Goal: Use online tool/utility: Use online tool/utility

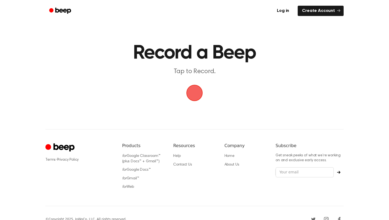
click at [194, 89] on span "button" at bounding box center [194, 92] width 15 height 15
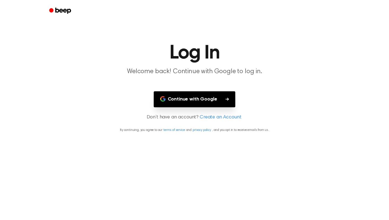
click at [195, 96] on button "Continue with Google" at bounding box center [195, 99] width 82 height 16
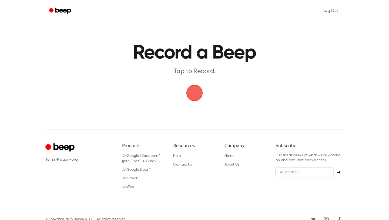
click at [196, 92] on span "button" at bounding box center [194, 92] width 15 height 15
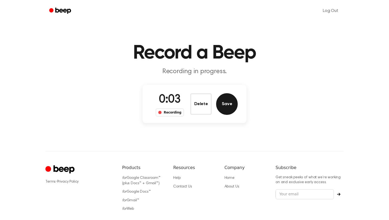
click at [219, 100] on button "Save" at bounding box center [227, 104] width 22 height 22
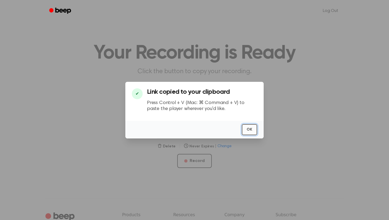
click at [251, 130] on button "OK" at bounding box center [249, 129] width 15 height 11
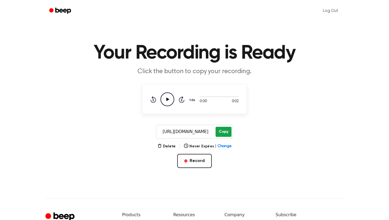
click at [227, 132] on button "Copy" at bounding box center [224, 132] width 16 height 10
